Goal: Information Seeking & Learning: Learn about a topic

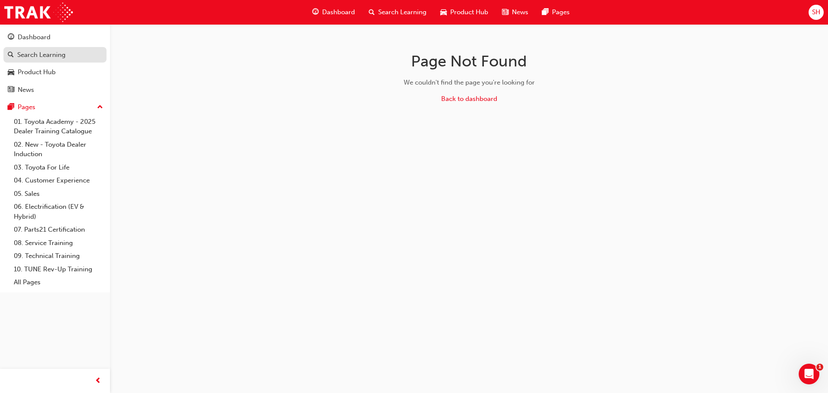
click at [50, 53] on div "Search Learning" at bounding box center [41, 55] width 48 height 10
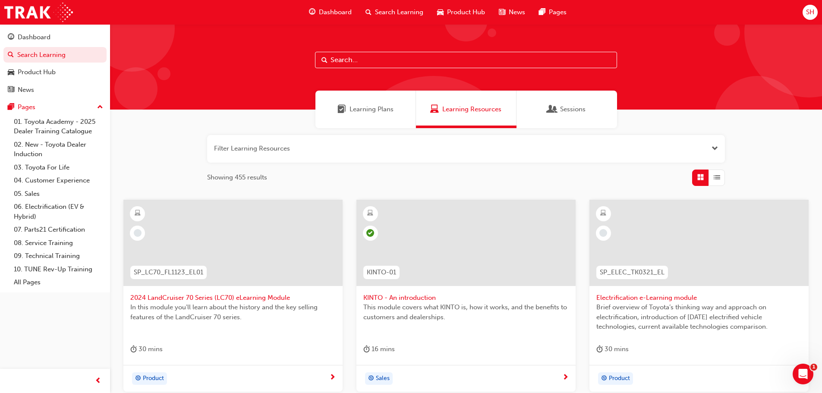
click at [352, 61] on input "text" at bounding box center [466, 60] width 302 height 16
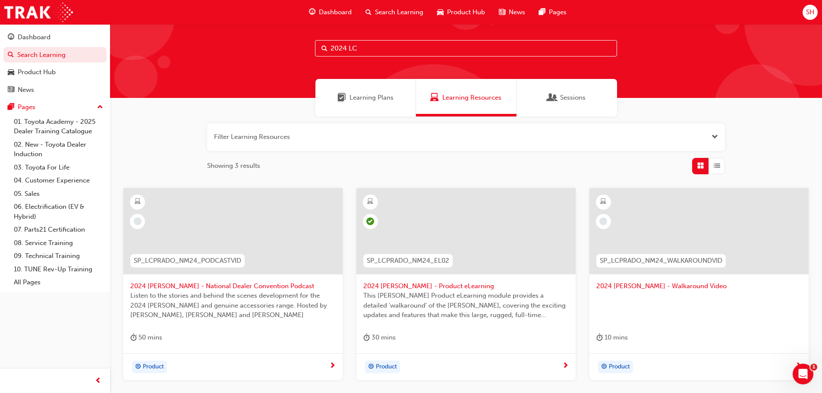
scroll to position [22, 0]
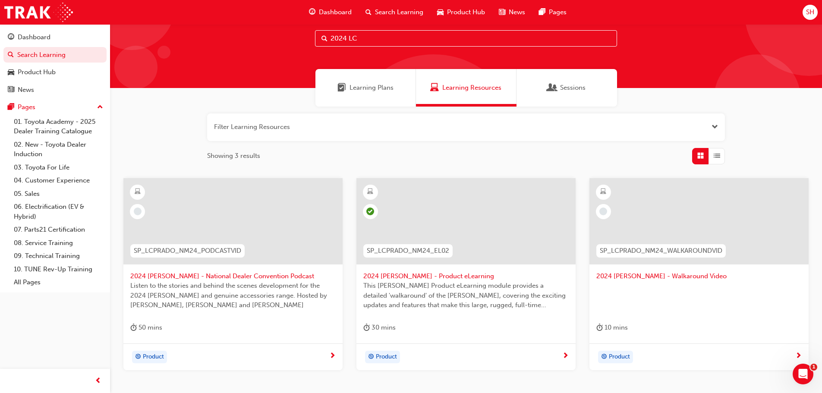
drag, startPoint x: 380, startPoint y: 38, endPoint x: 306, endPoint y: 33, distance: 74.8
click at [306, 33] on div "2024 LC" at bounding box center [466, 45] width 712 height 85
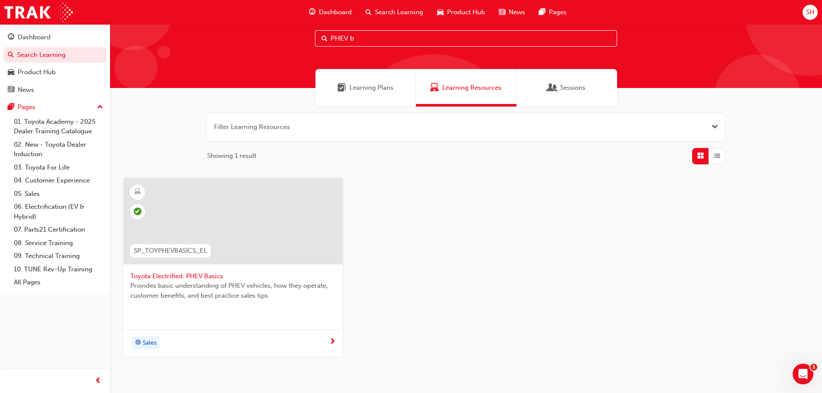
drag, startPoint x: 374, startPoint y: 37, endPoint x: 287, endPoint y: 38, distance: 87.6
click at [287, 38] on div "PHEV b" at bounding box center [466, 45] width 712 height 85
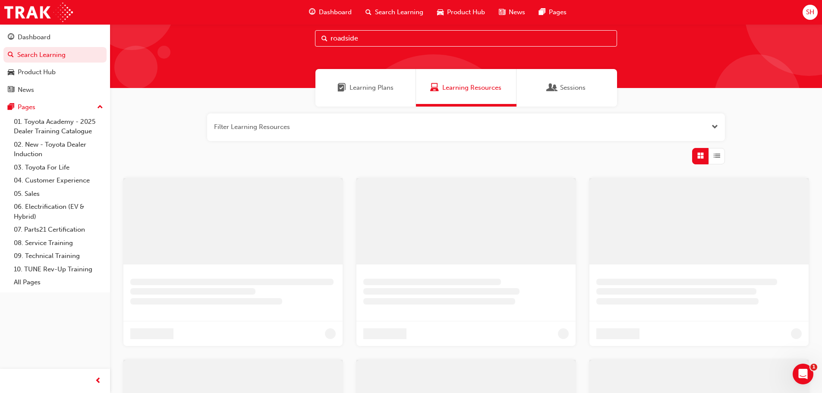
type input "roadside"
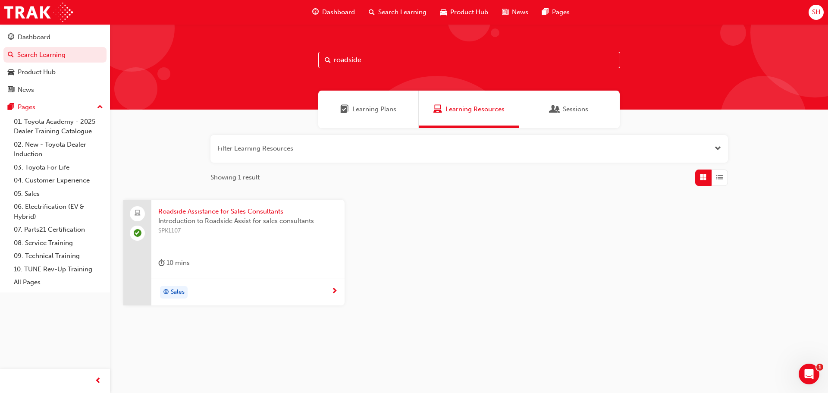
drag, startPoint x: 384, startPoint y: 63, endPoint x: 312, endPoint y: 59, distance: 71.7
click at [312, 59] on div "roadside" at bounding box center [469, 66] width 718 height 85
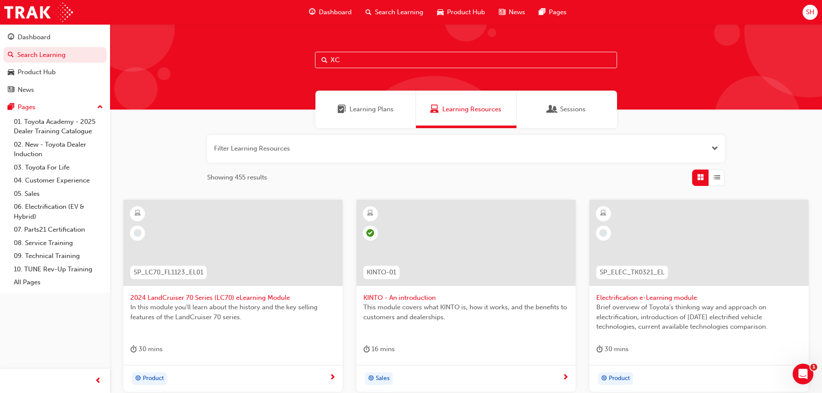
type input "X"
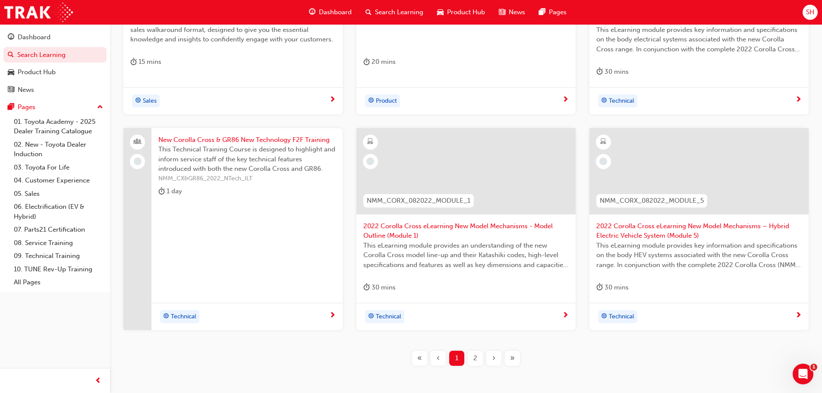
scroll to position [291, 0]
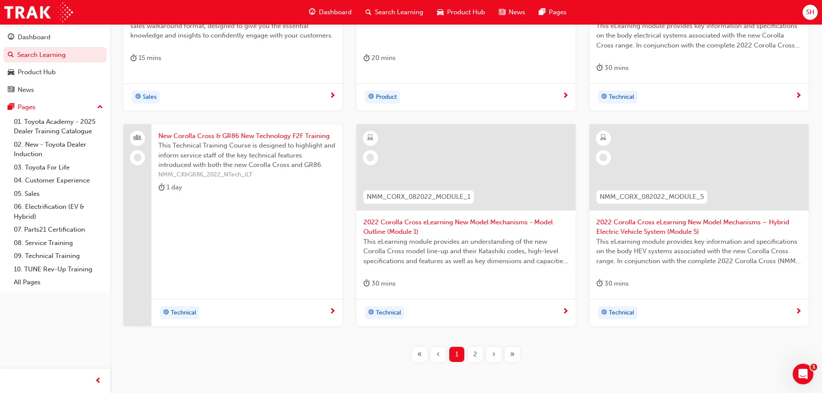
type input "Corolla cross"
click at [477, 356] on div "2" at bounding box center [475, 354] width 15 height 15
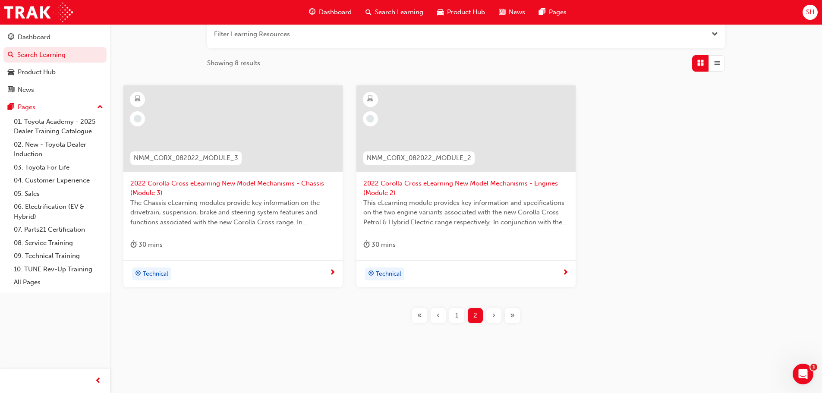
scroll to position [104, 0]
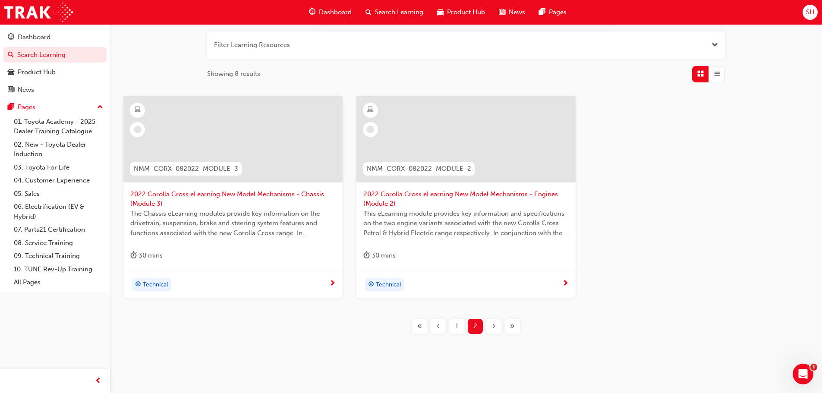
click at [457, 327] on span "1" at bounding box center [456, 326] width 3 height 10
